Goal: Information Seeking & Learning: Check status

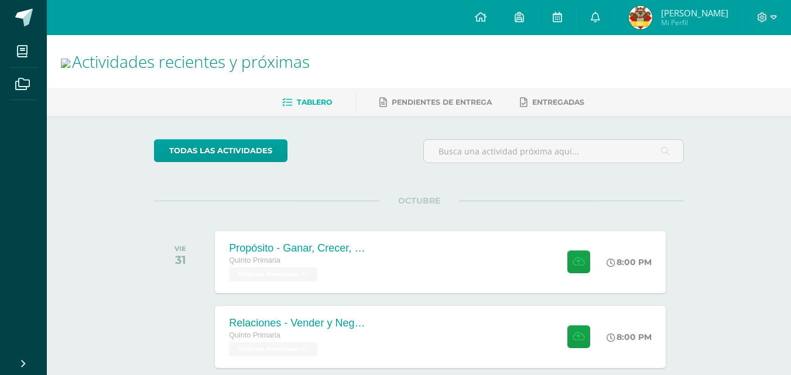
click at [650, 18] on img at bounding box center [640, 17] width 23 height 23
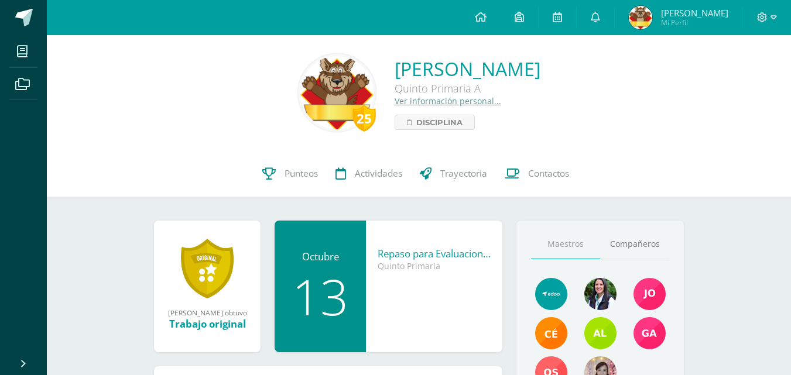
click at [395, 107] on div "Linda Isabella Hernández Hernández Quinto Primaria A Ver información personal..…" at bounding box center [468, 93] width 146 height 74
click at [395, 105] on link "Ver información personal..." at bounding box center [448, 100] width 107 height 11
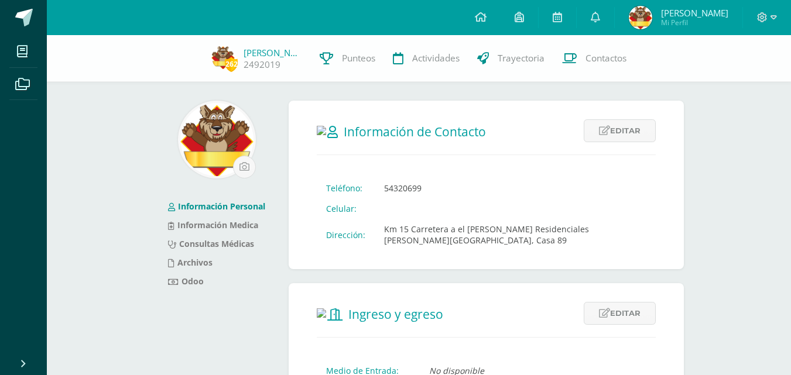
click at [667, 29] on span "Linda Isabella Mi Perfil" at bounding box center [679, 17] width 104 height 23
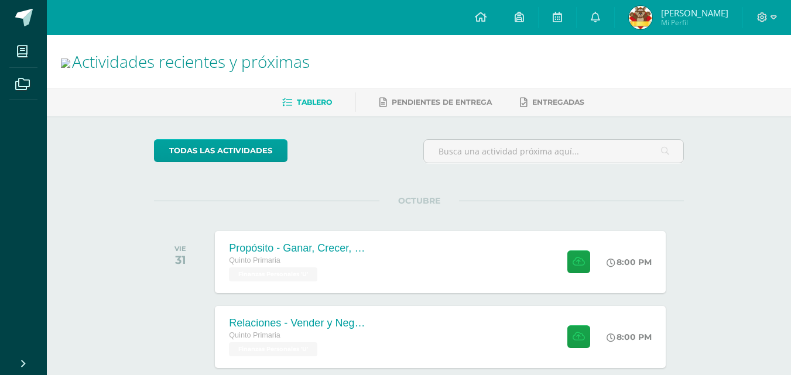
click at [693, 16] on span "[PERSON_NAME]" at bounding box center [694, 13] width 67 height 12
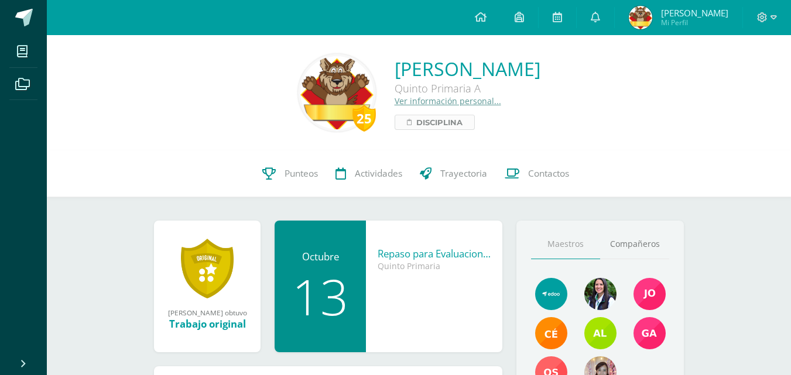
click at [416, 119] on span "Disciplina" at bounding box center [439, 122] width 46 height 14
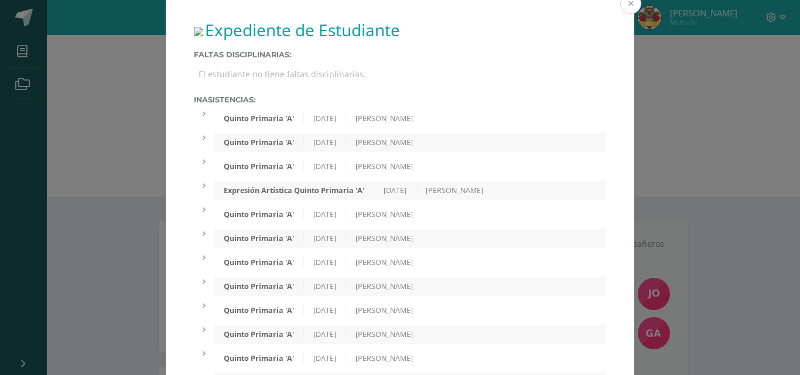
click at [629, 4] on button at bounding box center [630, 3] width 21 height 21
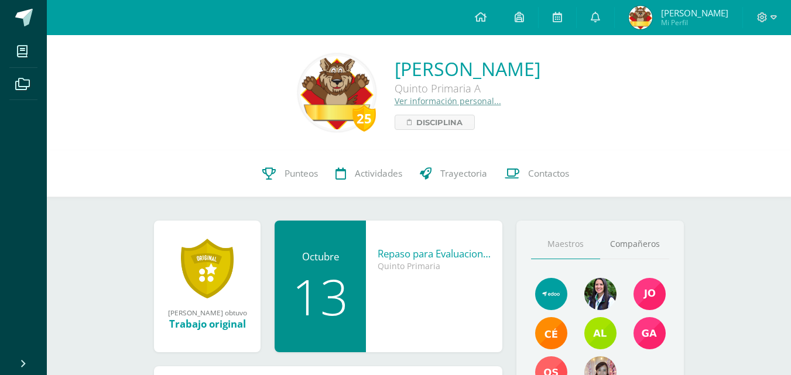
click at [395, 97] on link "Ver información personal..." at bounding box center [448, 100] width 107 height 11
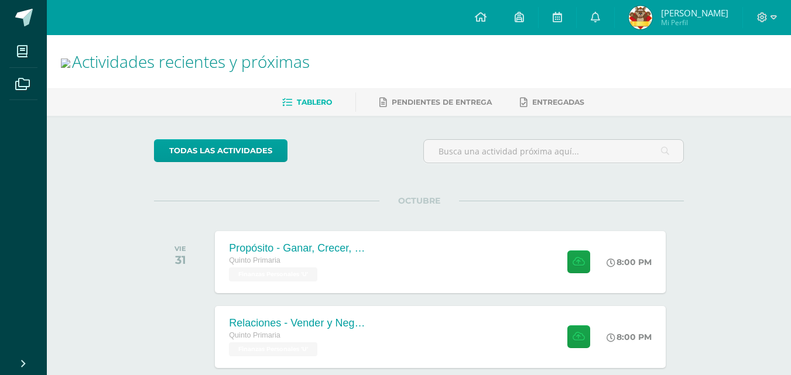
click at [688, 13] on span "[PERSON_NAME]" at bounding box center [694, 13] width 67 height 12
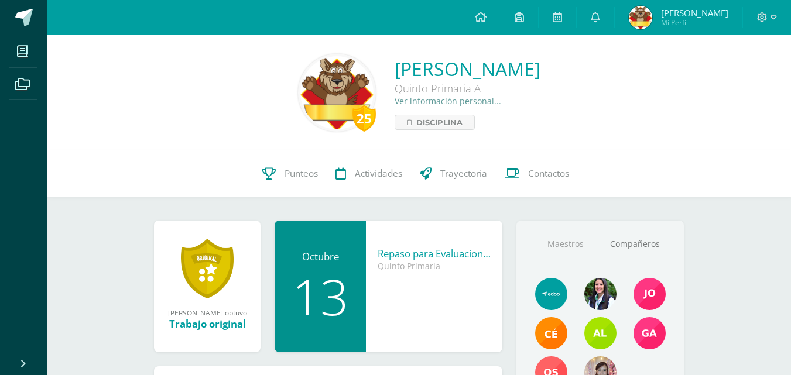
click at [395, 98] on link "Ver información personal..." at bounding box center [448, 100] width 107 height 11
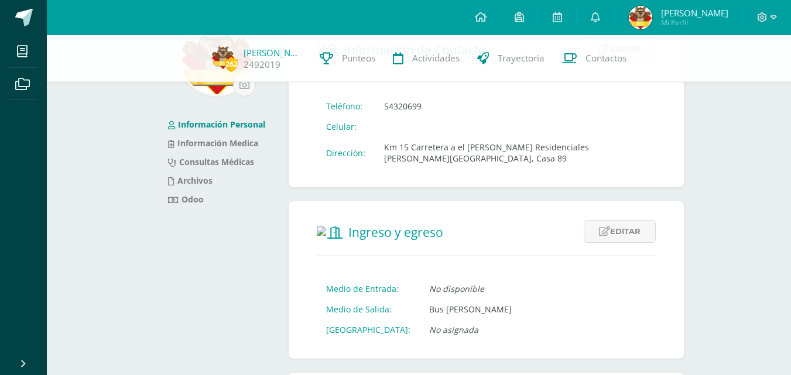
scroll to position [81, 0]
drag, startPoint x: 385, startPoint y: 151, endPoint x: 496, endPoint y: 153, distance: 111.3
click at [496, 153] on td "Km 15 Carretera a el Salvador Residenciales Valle de Ensueño, Casa 89" at bounding box center [515, 154] width 281 height 32
copy td "Km 15 Carretera a el Salvador"
click at [481, 176] on form "Información de Contacto Editar Cancelar Guardar Teléfono: 54320699 Celular: Dir…" at bounding box center [486, 103] width 395 height 169
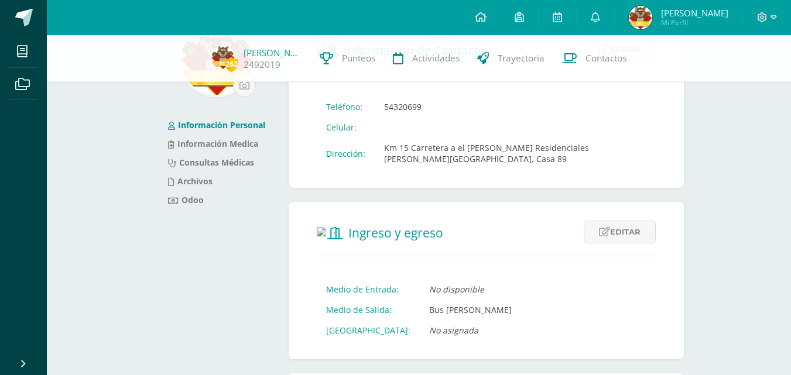
scroll to position [0, 0]
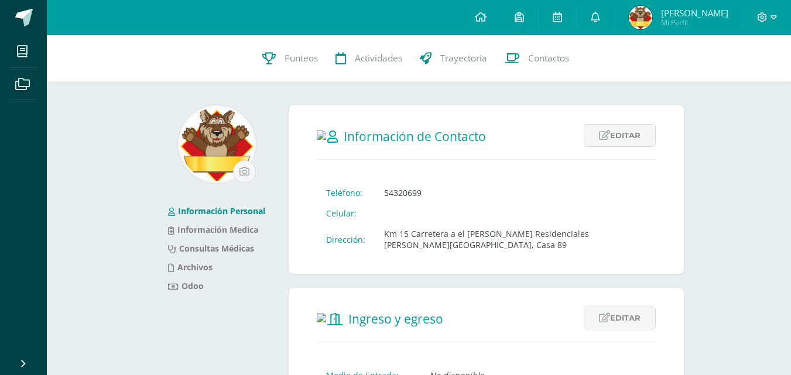
click at [686, 22] on span "Mi Perfil" at bounding box center [694, 23] width 67 height 10
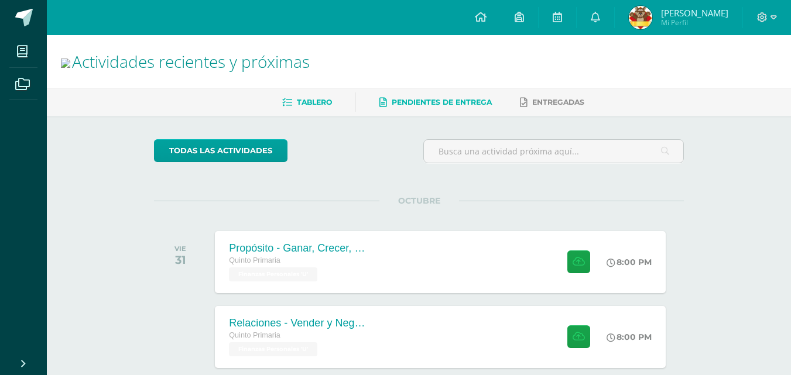
click at [437, 94] on link "Pendientes de entrega" at bounding box center [435, 102] width 112 height 19
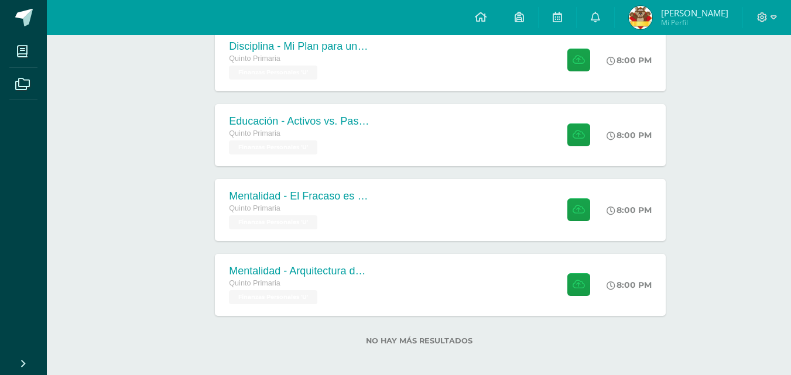
scroll to position [360, 0]
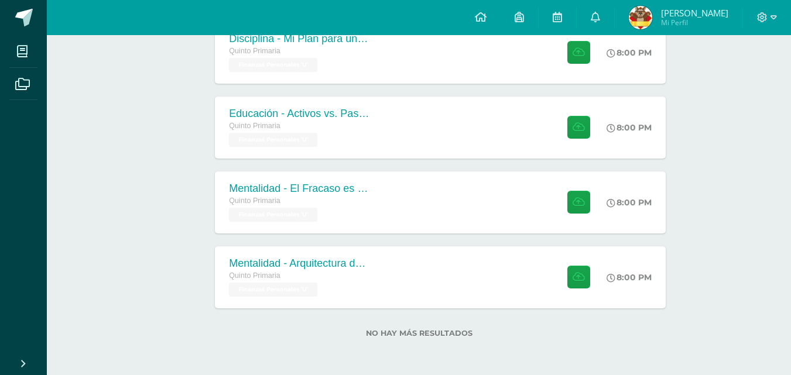
click at [663, 6] on span "[PERSON_NAME] Mi Perfil" at bounding box center [679, 17] width 104 height 23
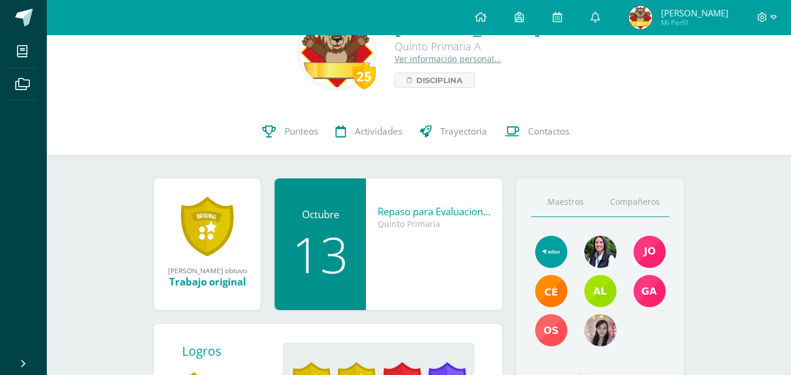
scroll to position [43, 0]
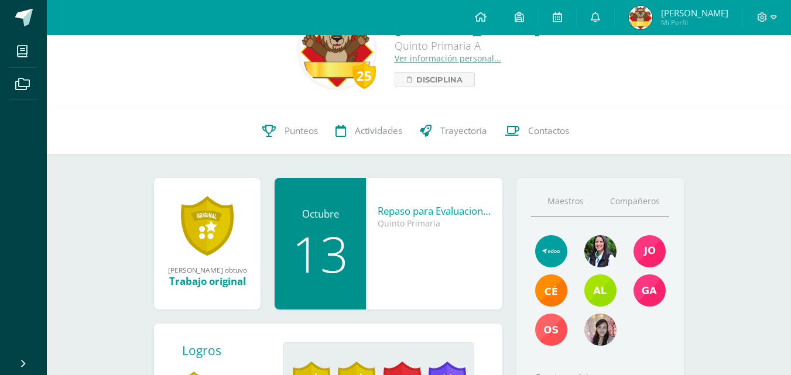
click at [641, 190] on link "Compañeros" at bounding box center [634, 202] width 69 height 30
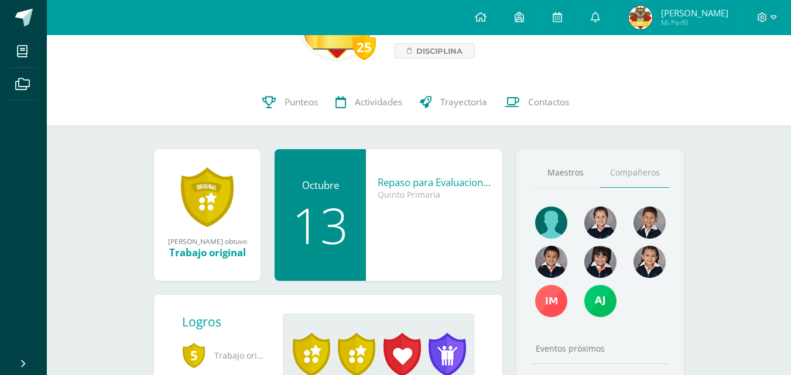
scroll to position [69, 0]
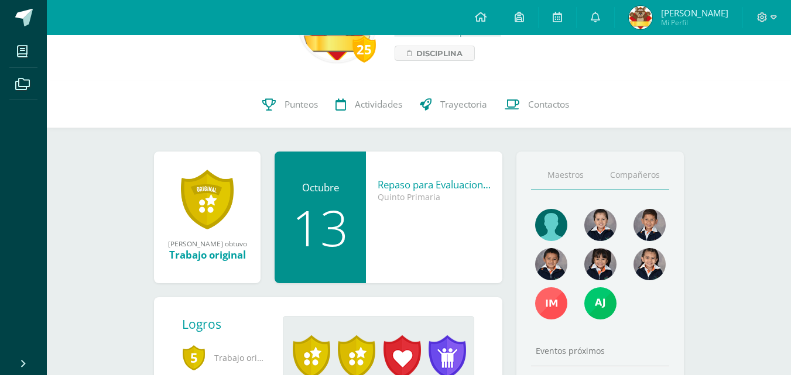
click at [570, 173] on link "Maestros" at bounding box center [565, 175] width 69 height 30
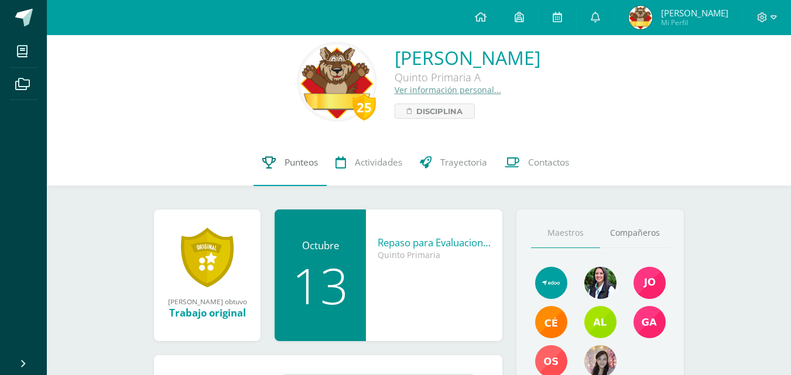
scroll to position [9, 0]
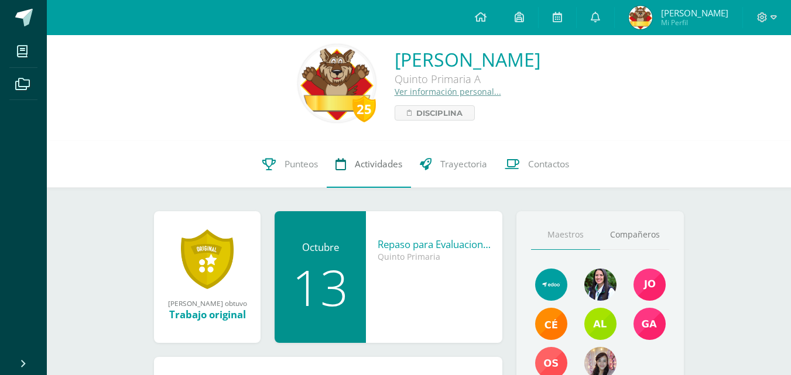
click at [360, 171] on link "Actividades" at bounding box center [369, 164] width 84 height 47
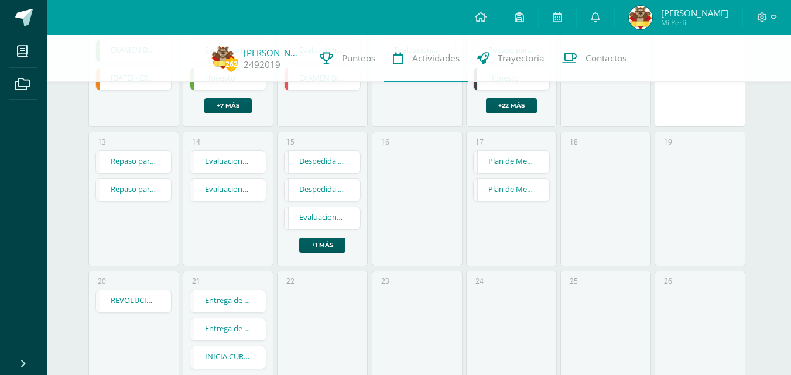
scroll to position [368, 0]
click at [315, 242] on link "+1 más" at bounding box center [322, 244] width 46 height 15
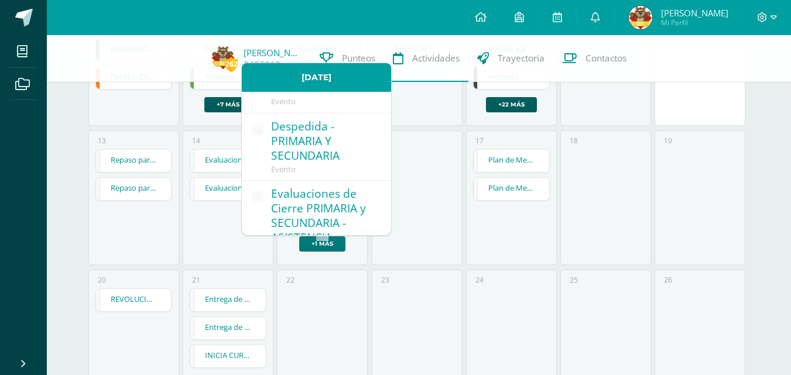
scroll to position [185, 0]
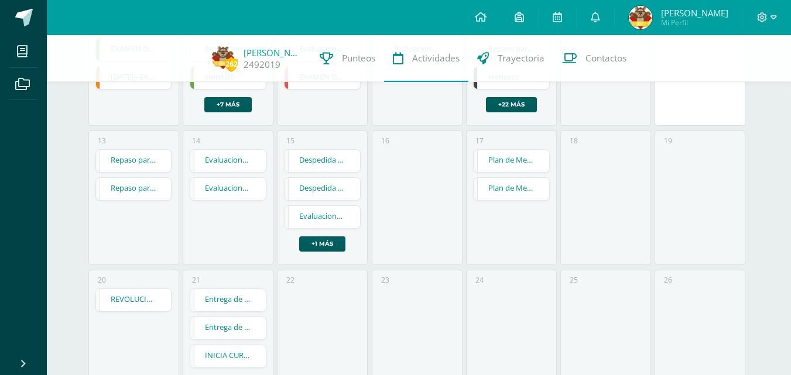
click at [522, 261] on div "17 Plan de Mejora - Cuarto Bimestre - VIRTUAL Plan de Mejora - Cuarto Bimestre …" at bounding box center [511, 198] width 91 height 135
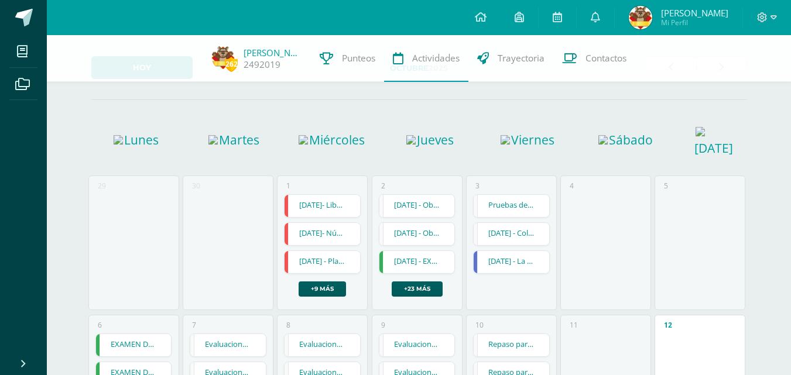
scroll to position [0, 0]
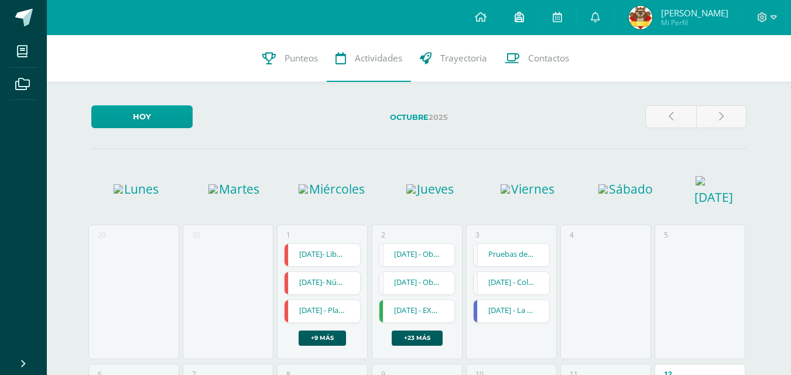
click at [525, 26] on link at bounding box center [519, 17] width 37 height 35
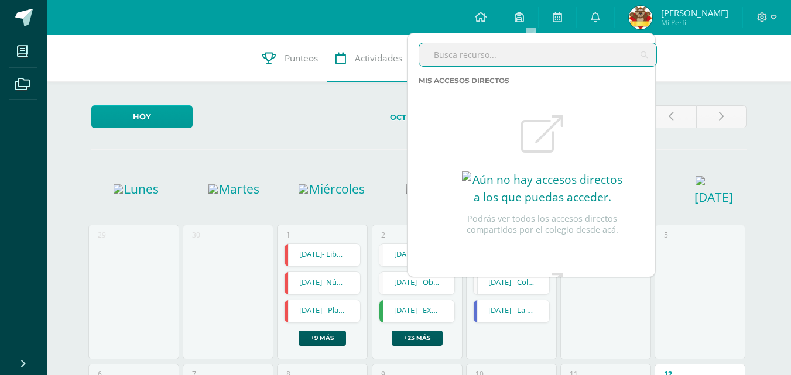
click at [526, 44] on input "text" at bounding box center [537, 54] width 237 height 23
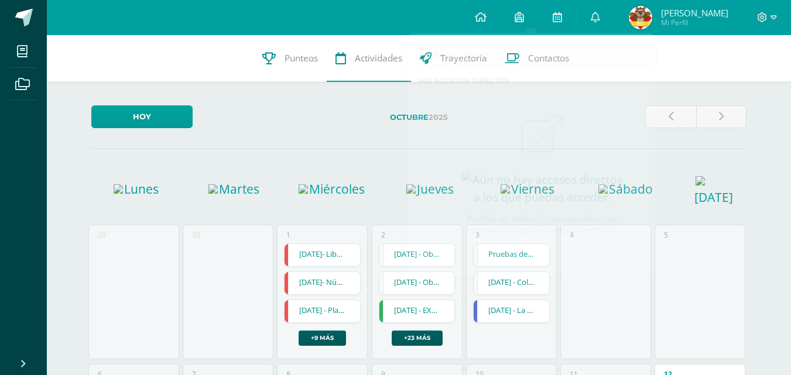
click at [282, 18] on div "Configuración Cerrar sesión Linda Isabella Mi Perfil Avisos 0 avisos sin leer A…" at bounding box center [419, 17] width 744 height 35
click at [652, 27] on img at bounding box center [640, 17] width 23 height 23
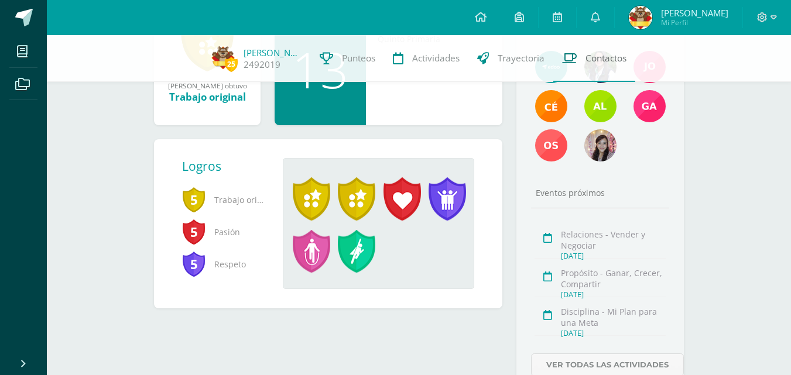
scroll to position [282, 0]
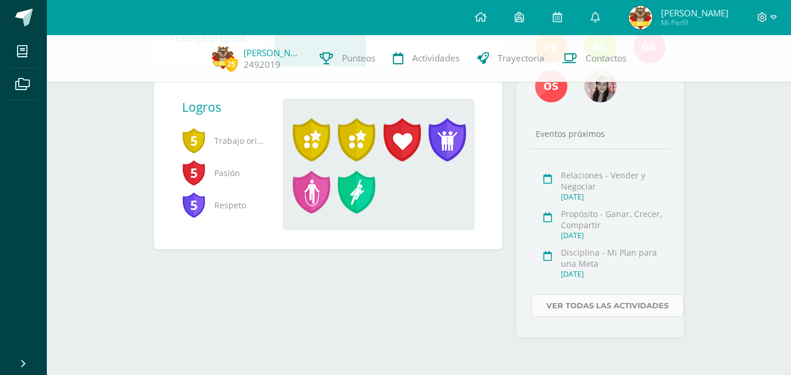
click at [577, 315] on link "Ver todas las actividades" at bounding box center [607, 306] width 153 height 23
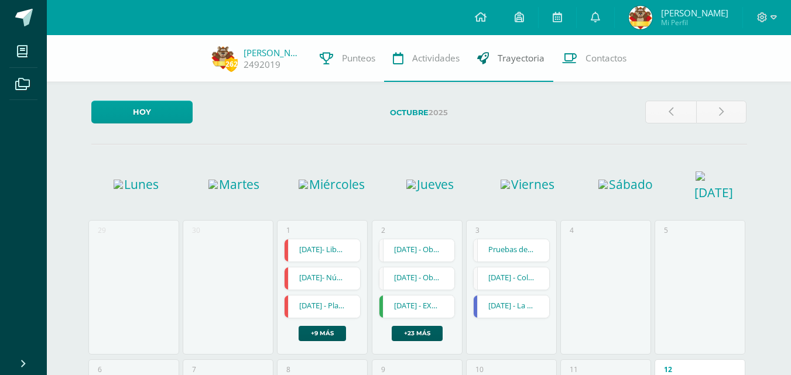
click at [523, 64] on span "Trayectoria" at bounding box center [521, 58] width 47 height 12
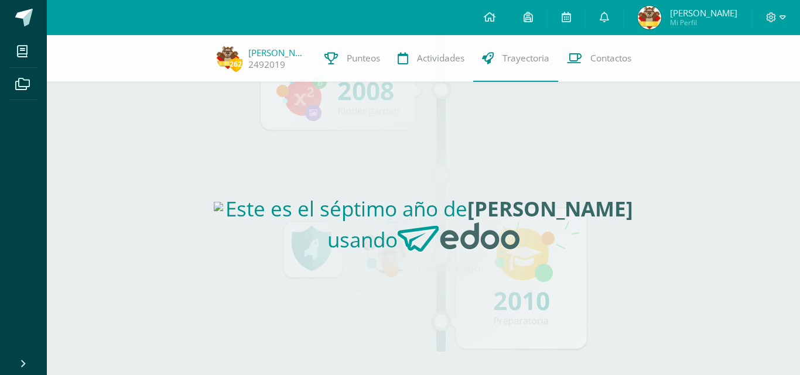
click at [688, 19] on span "Mi Perfil" at bounding box center [703, 23] width 67 height 10
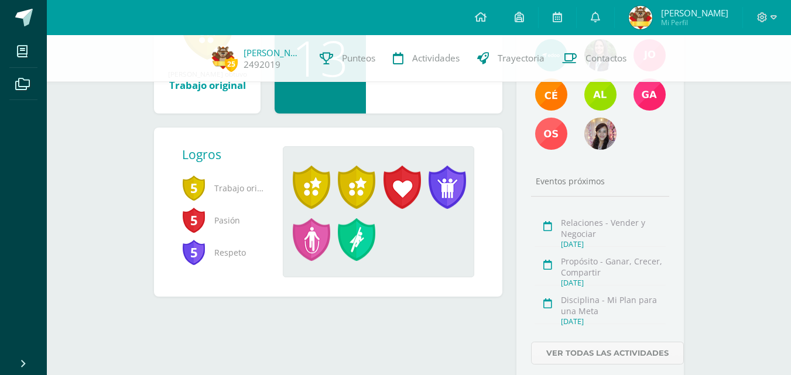
scroll to position [238, 0]
